Goal: Information Seeking & Learning: Learn about a topic

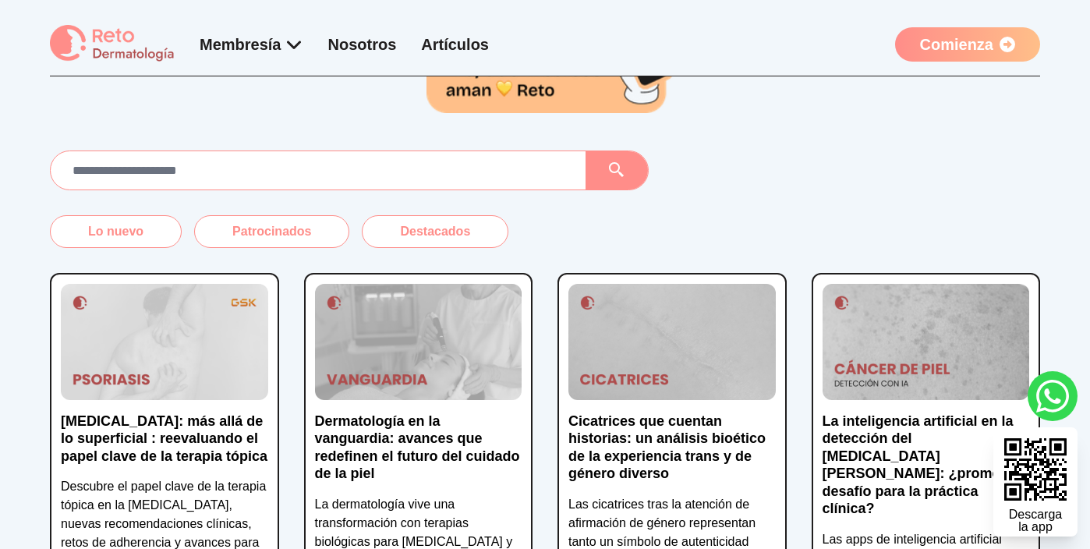
scroll to position [203, 0]
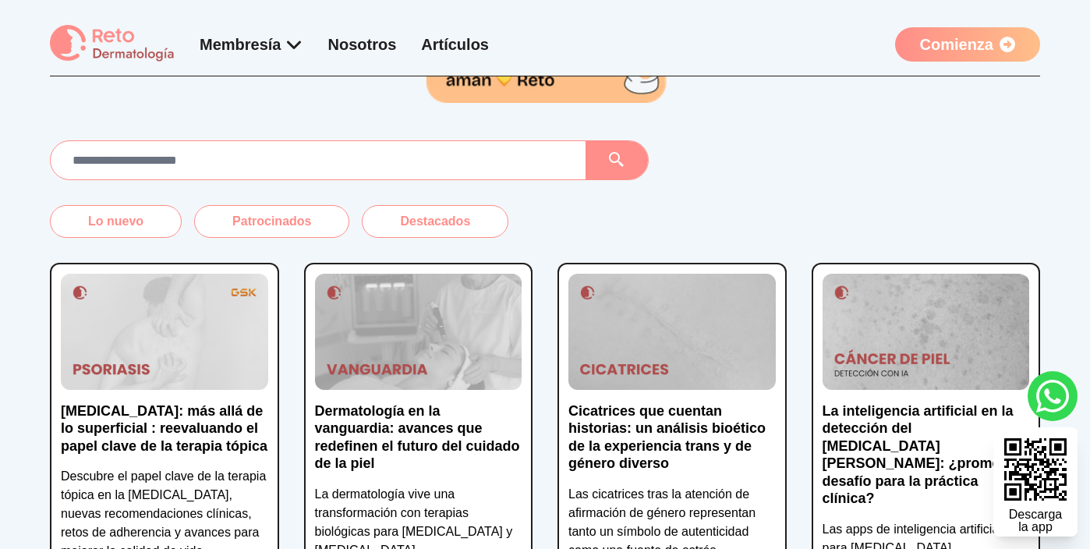
click at [224, 344] on img at bounding box center [164, 332] width 207 height 116
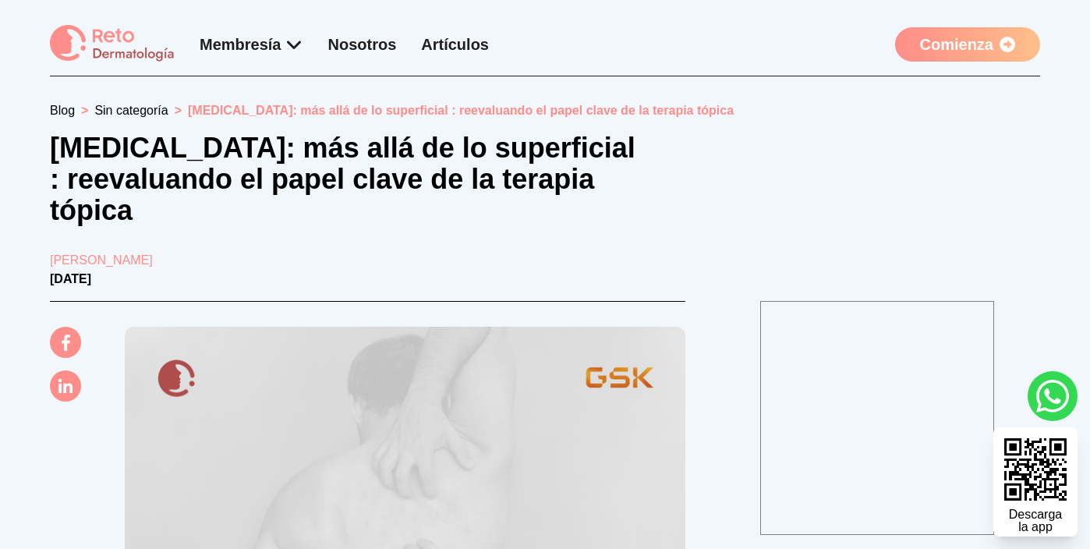
click at [129, 112] on link "Sin categoría" at bounding box center [130, 110] width 73 height 13
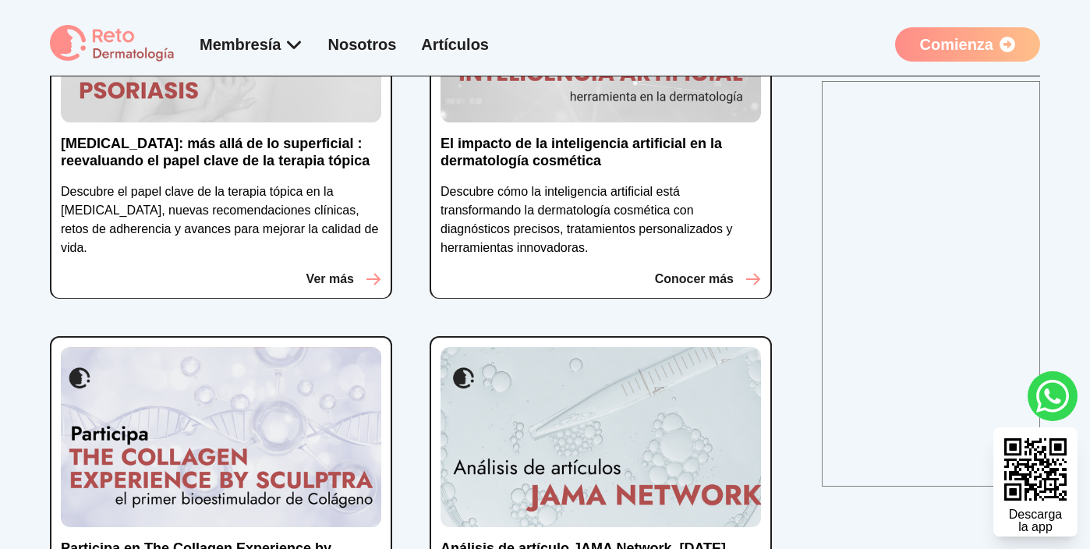
scroll to position [109, 0]
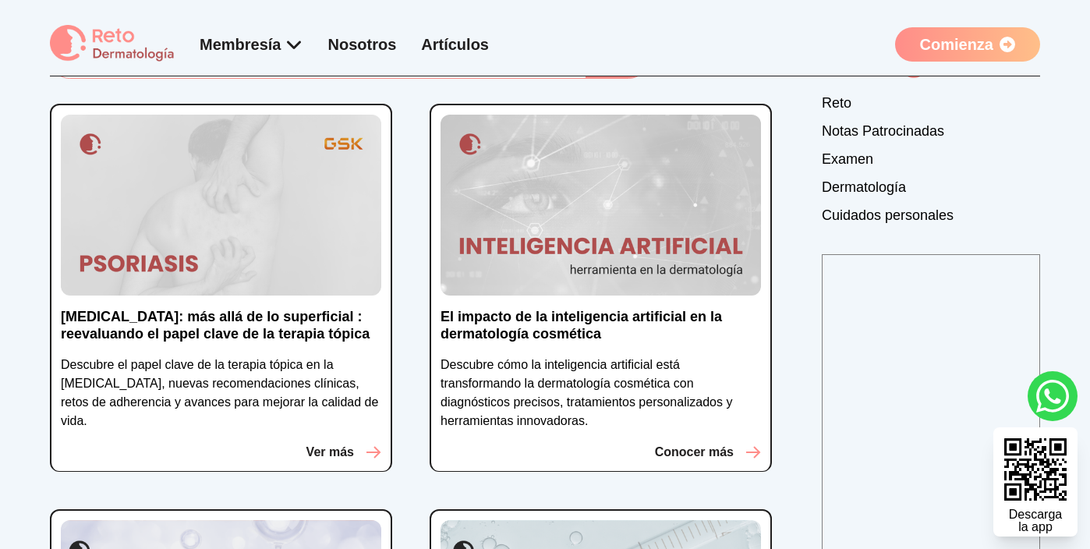
click at [442, 44] on link "Artículos" at bounding box center [455, 44] width 68 height 17
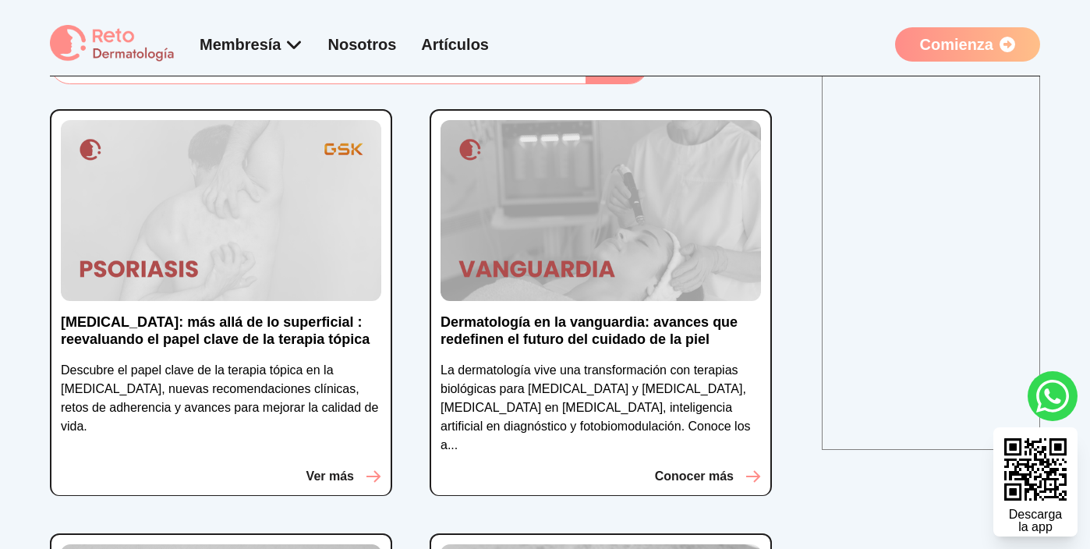
scroll to position [110, 0]
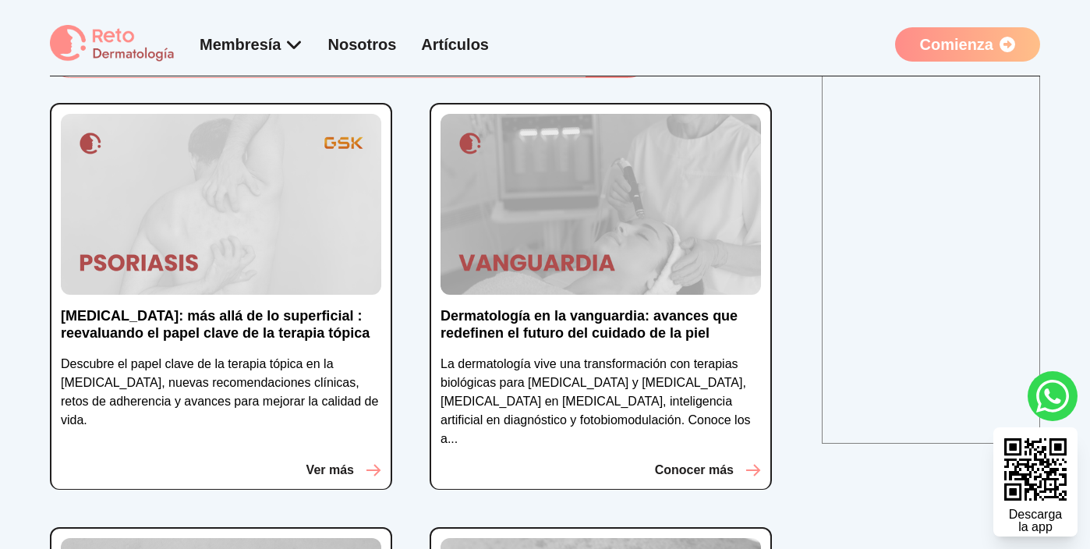
click at [506, 328] on p "Dermatología en la vanguardia: avances que redefinen el futuro del cuidado de l…" at bounding box center [601, 324] width 321 height 35
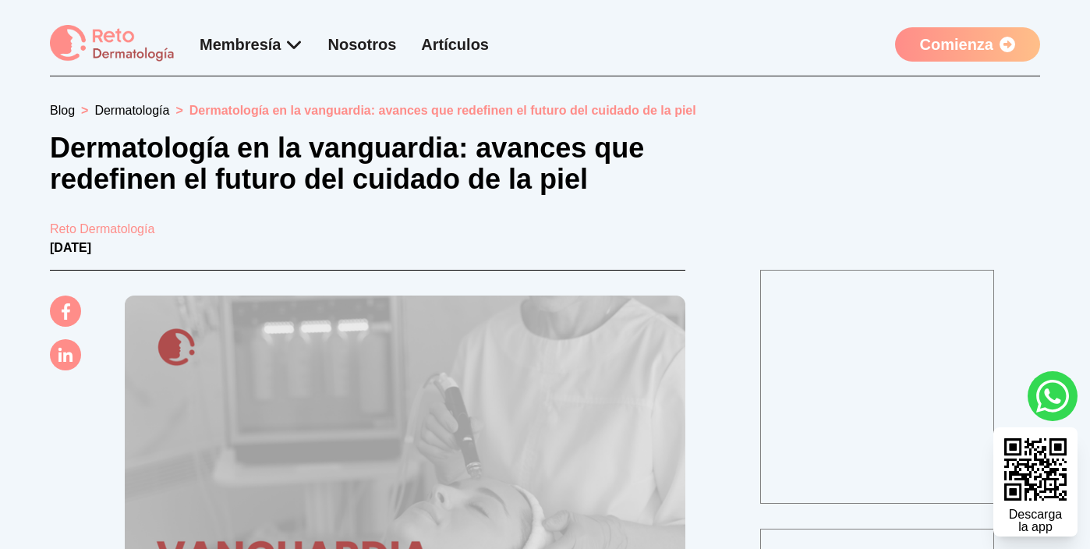
click at [469, 38] on link "Artículos" at bounding box center [455, 44] width 68 height 17
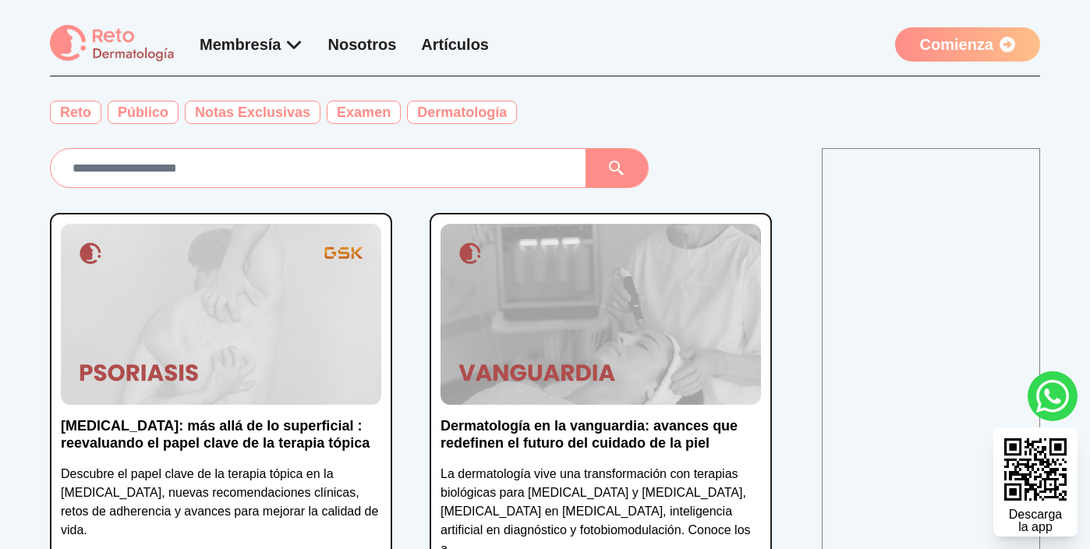
click at [384, 171] on input "text" at bounding box center [318, 168] width 510 height 26
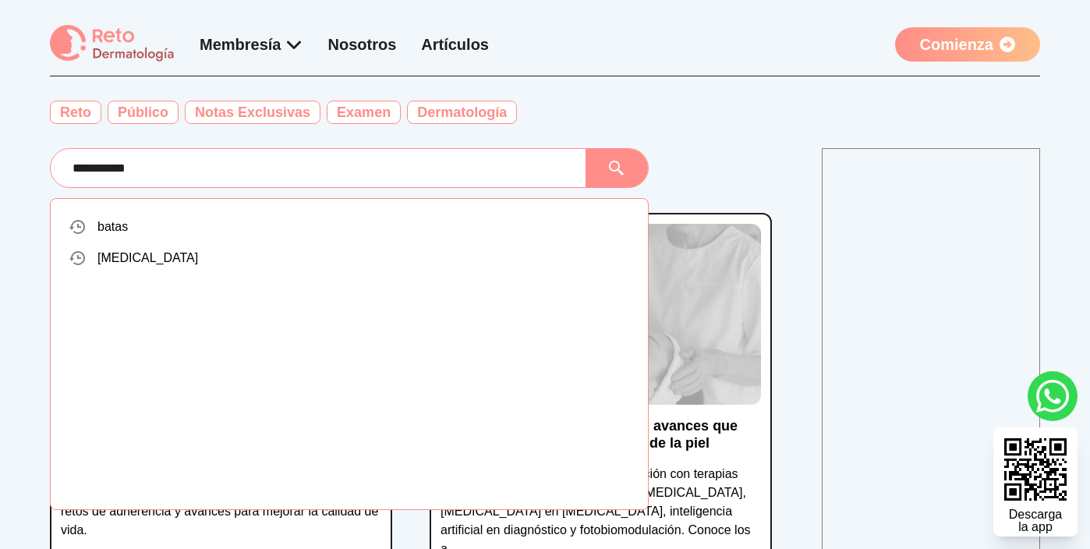
type input "**********"
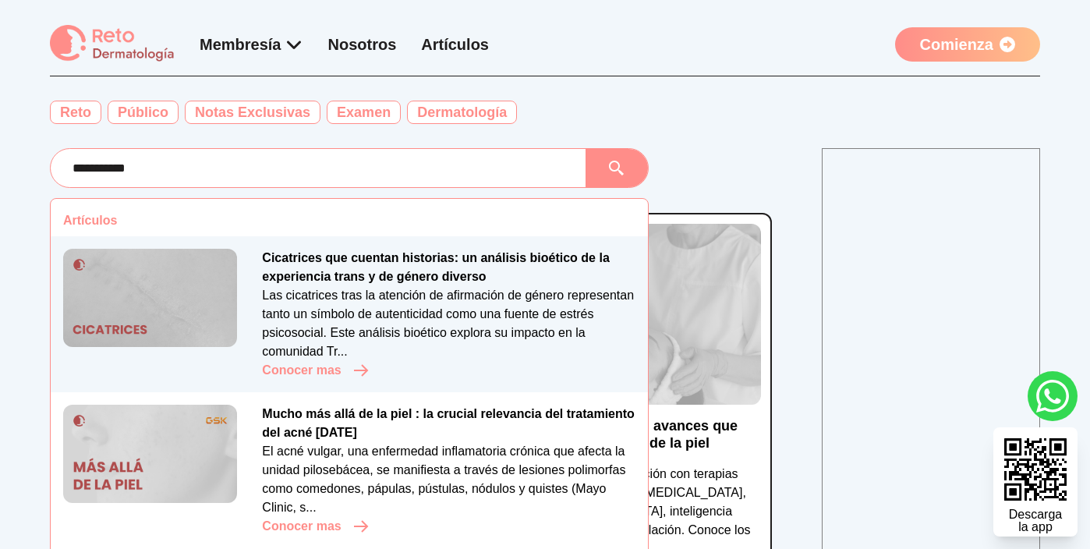
click at [438, 256] on p "Cicatrices que cuentan historias: un análisis bioético de la experiencia trans …" at bounding box center [449, 267] width 374 height 37
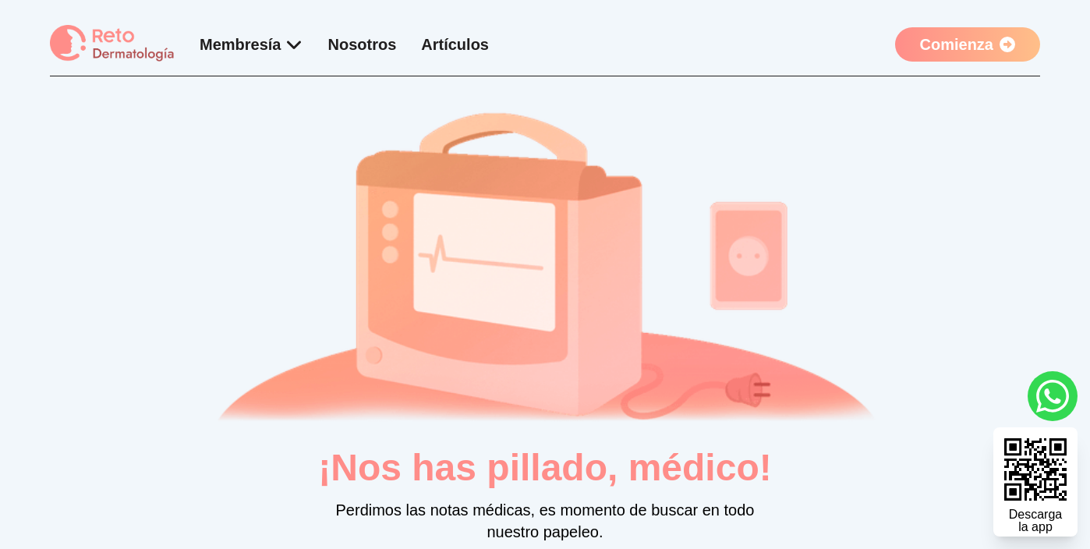
click at [448, 46] on link "Artículos" at bounding box center [455, 44] width 68 height 17
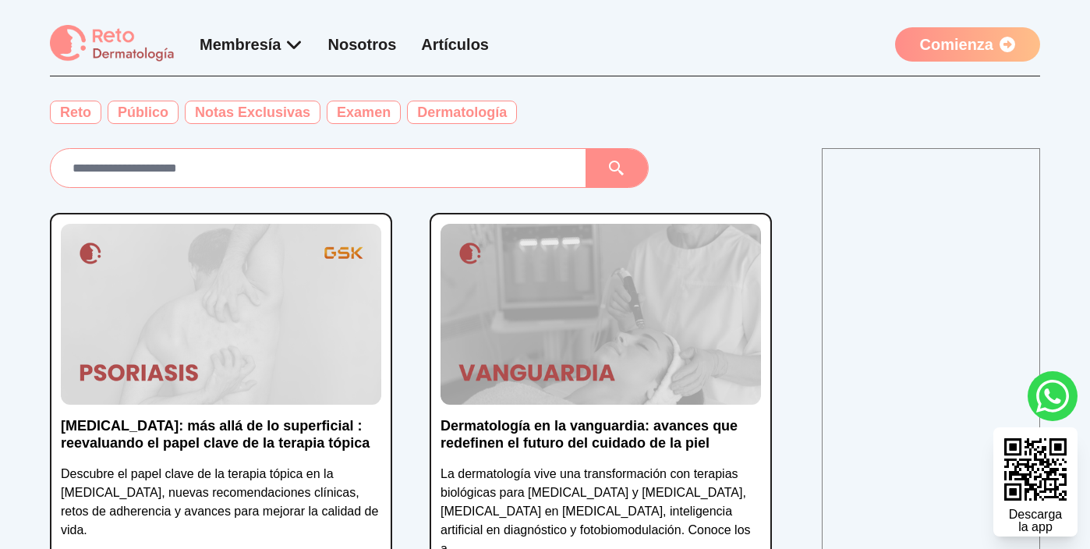
click at [335, 165] on input "text" at bounding box center [318, 168] width 510 height 26
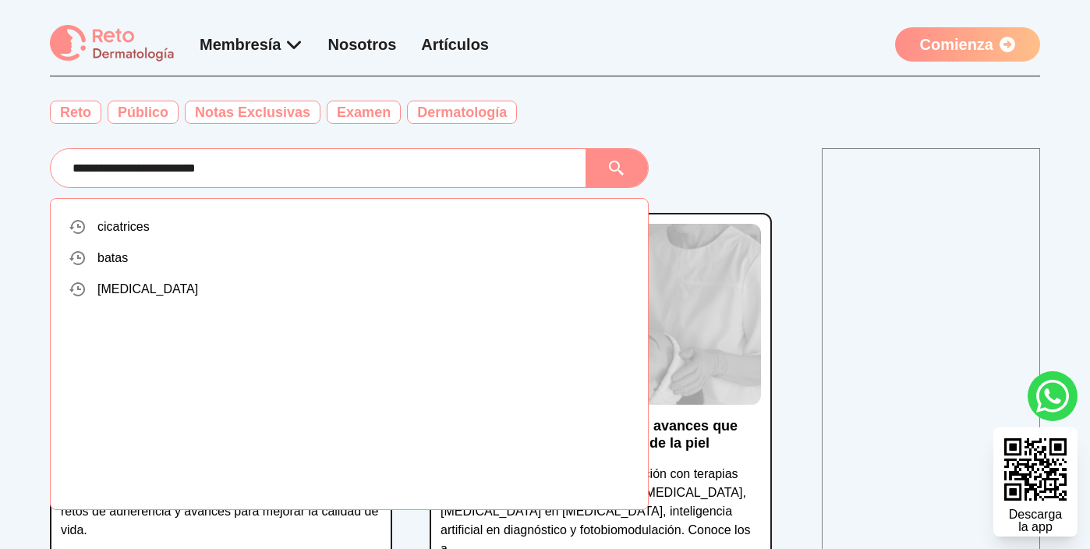
type input "**********"
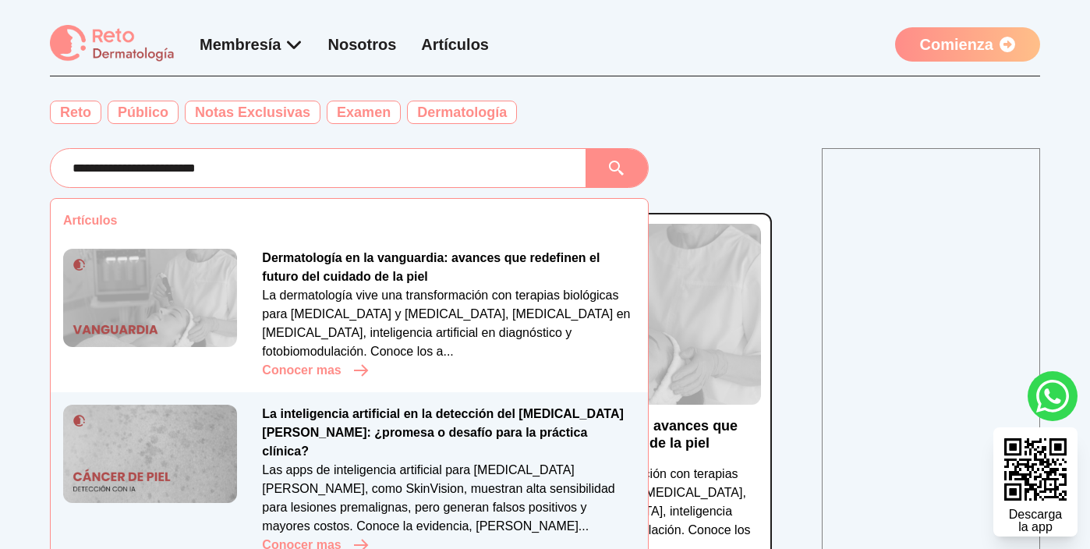
click at [183, 453] on img at bounding box center [150, 454] width 174 height 98
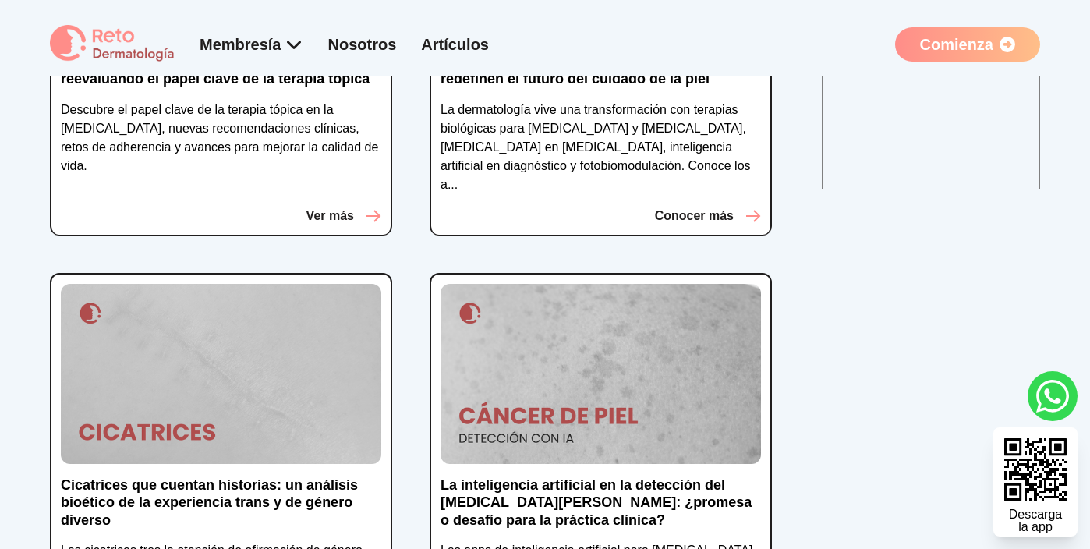
scroll to position [379, 0]
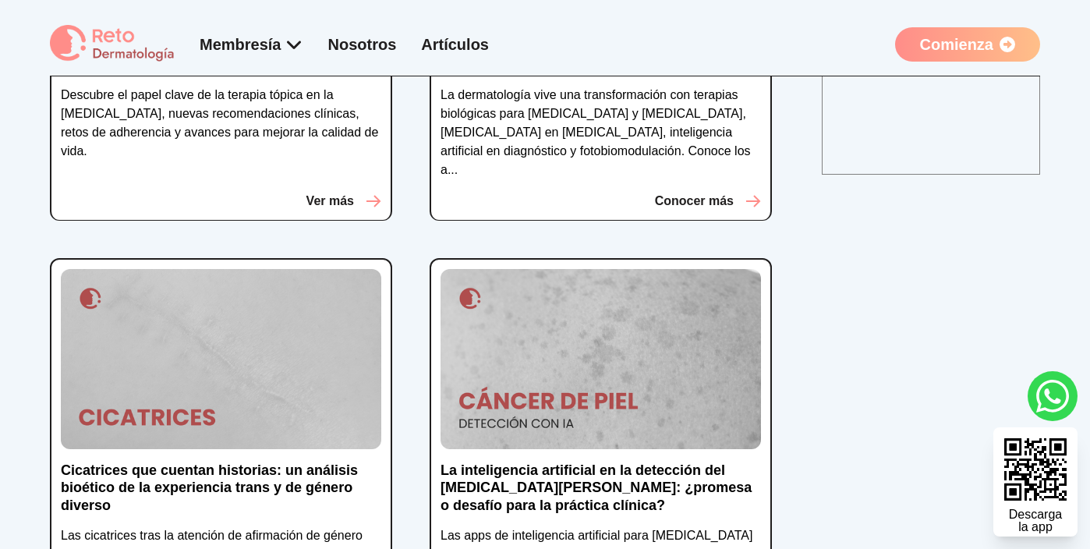
click at [509, 462] on p "La inteligencia artificial en la detección del [MEDICAL_DATA][PERSON_NAME]: ¿pr…" at bounding box center [601, 488] width 321 height 53
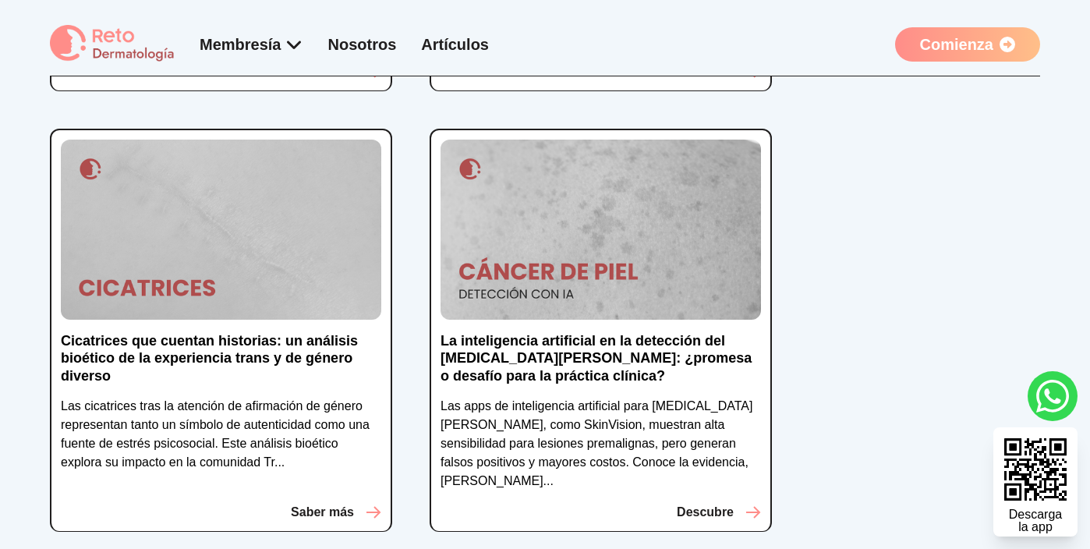
scroll to position [541, 0]
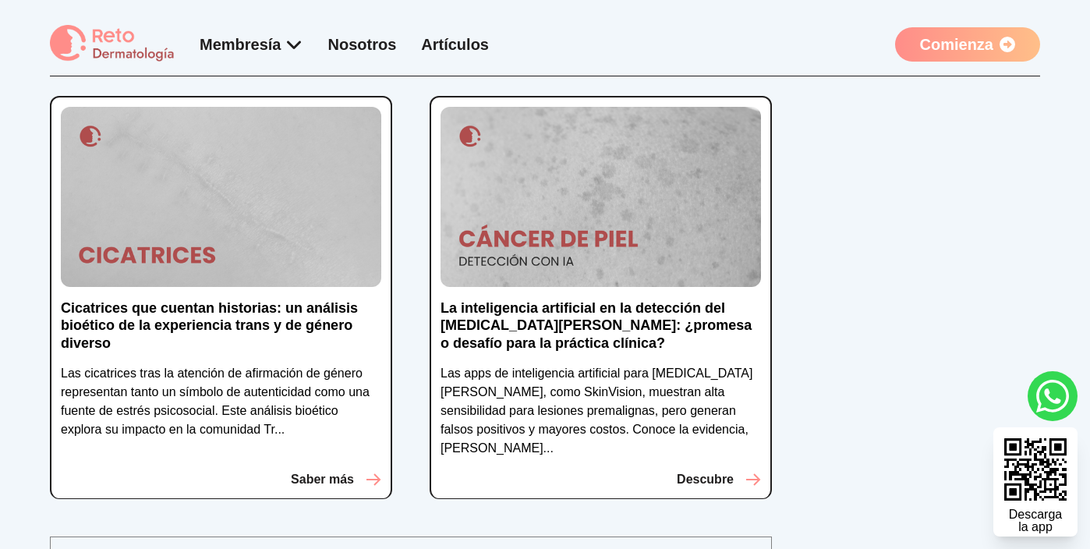
click at [324, 310] on p "Cicatrices que cuentan historias: un análisis bioético de la experiencia trans …" at bounding box center [221, 325] width 321 height 53
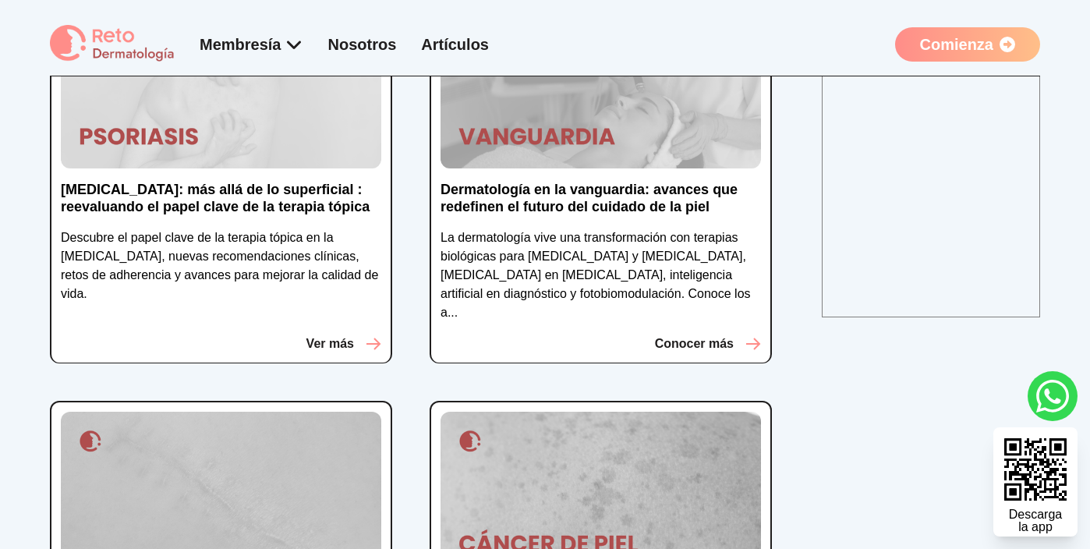
scroll to position [51, 0]
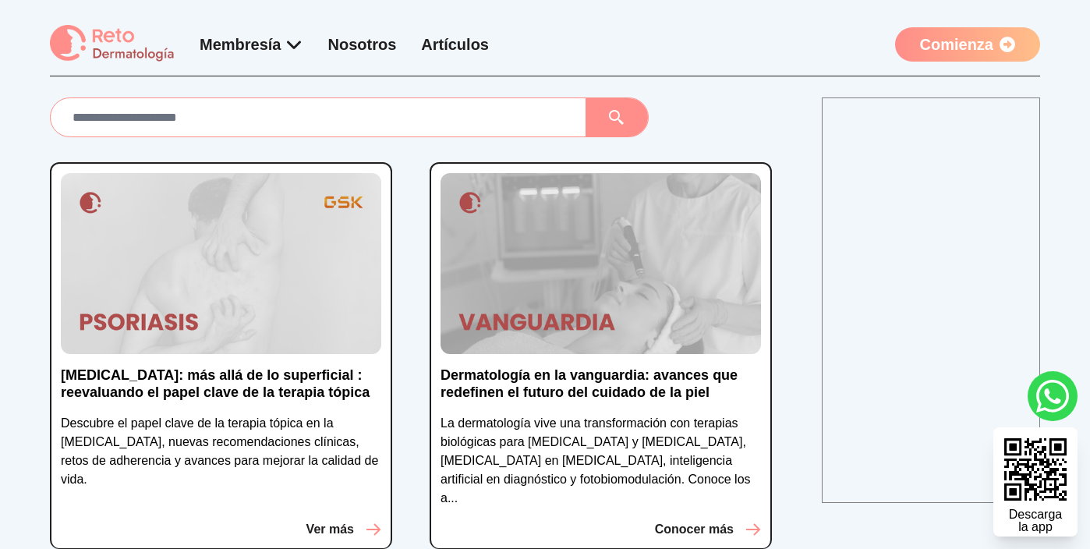
click at [546, 445] on p "La dermatología vive una transformación con terapias biológicas para [MEDICAL_D…" at bounding box center [601, 461] width 321 height 94
click at [562, 376] on p "Dermatología en la vanguardia: avances que redefinen el futuro del cuidado de l…" at bounding box center [601, 384] width 321 height 35
